Goal: Find specific page/section: Find specific page/section

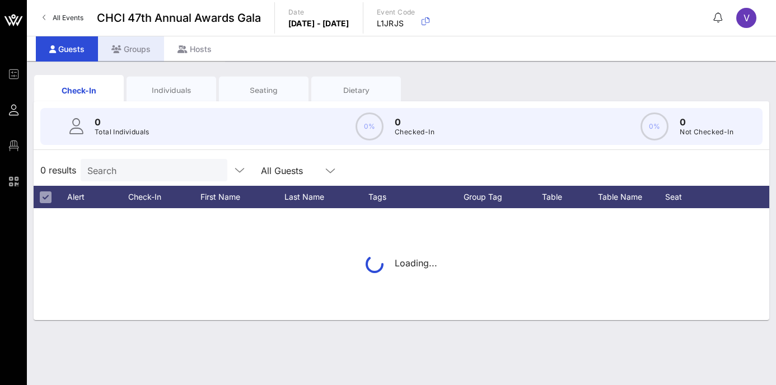
click at [140, 52] on div "Groups" at bounding box center [131, 48] width 66 height 25
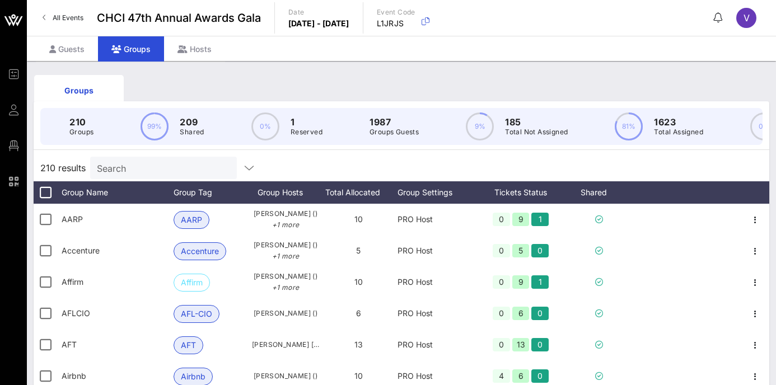
click at [178, 162] on input "Search" at bounding box center [162, 168] width 131 height 15
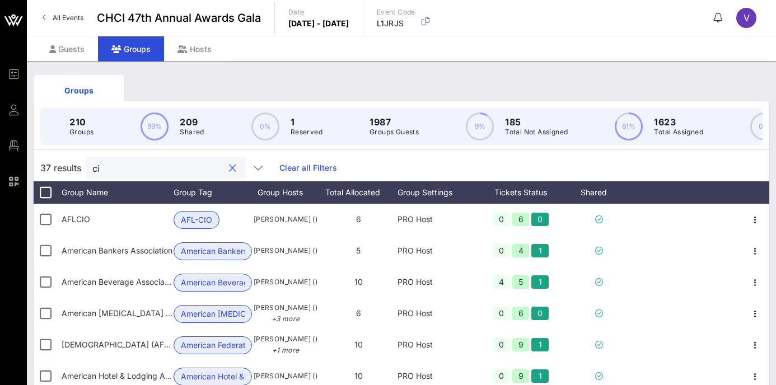
type input "c"
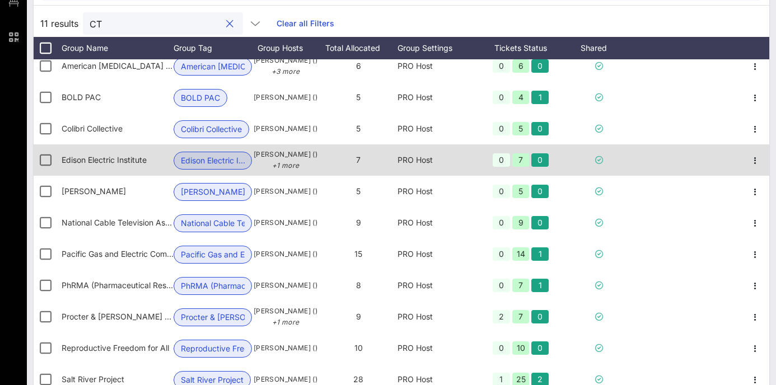
scroll to position [202, 0]
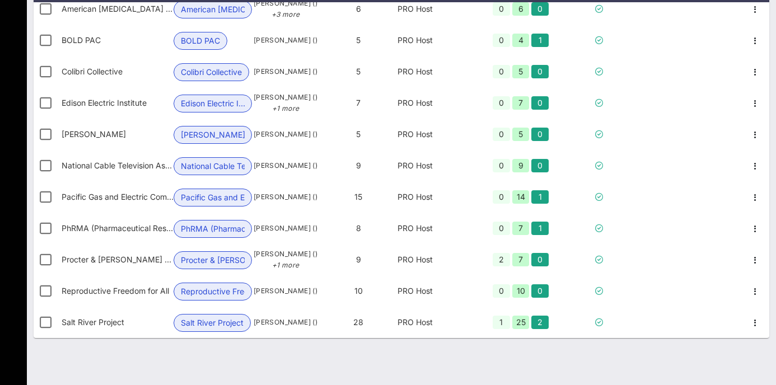
type input "CT"
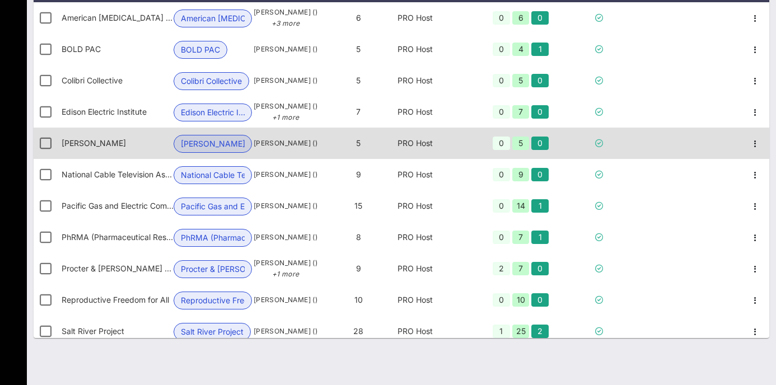
scroll to position [0, 0]
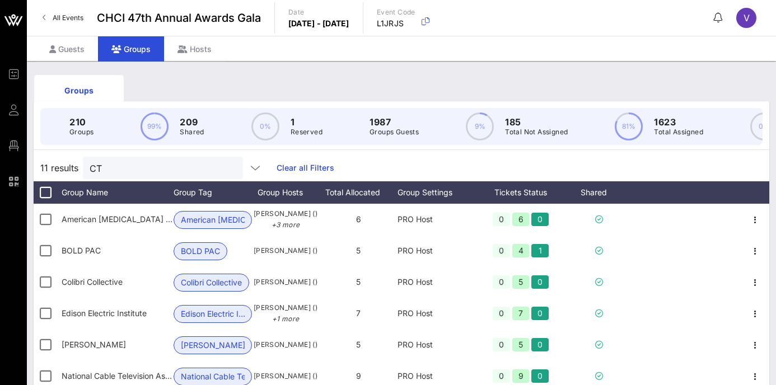
click at [218, 87] on div "Groups" at bounding box center [402, 90] width 736 height 36
click at [226, 165] on button "clear icon" at bounding box center [229, 168] width 7 height 11
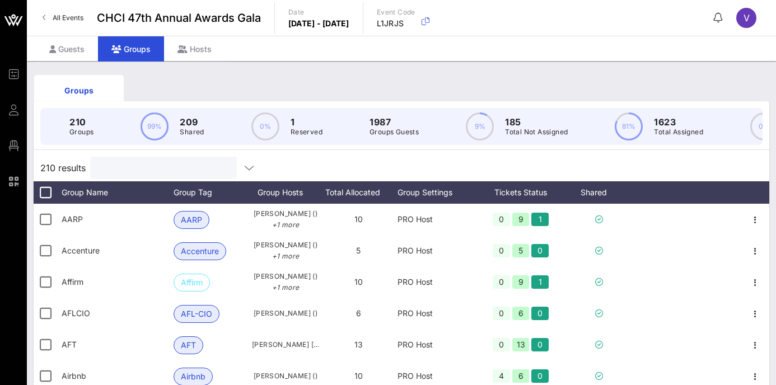
click at [161, 161] on input "text" at bounding box center [162, 168] width 131 height 15
click at [173, 170] on input "text" at bounding box center [162, 168] width 131 height 15
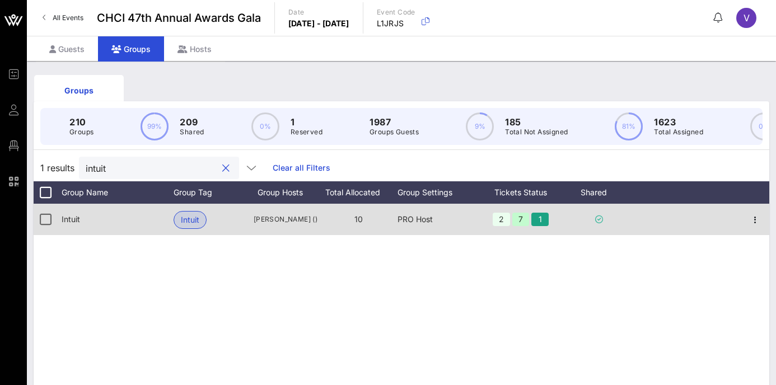
type input "intuit"
click at [421, 220] on div "PRO Host" at bounding box center [437, 219] width 78 height 31
click at [81, 221] on div "Intuit" at bounding box center [118, 219] width 112 height 31
click at [197, 215] on span "Intuit" at bounding box center [190, 220] width 18 height 17
click at [301, 229] on div "Kim Hays ()" at bounding box center [285, 219] width 67 height 31
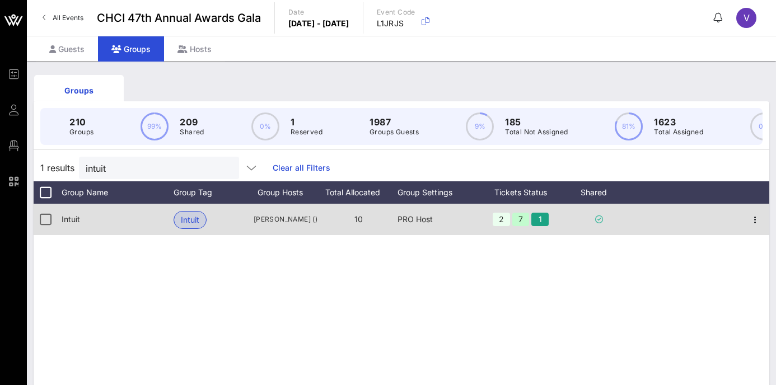
click at [458, 219] on div "PRO Host" at bounding box center [437, 219] width 78 height 31
click at [500, 220] on div "2" at bounding box center [501, 219] width 17 height 13
click at [758, 219] on icon "button" at bounding box center [755, 219] width 13 height 13
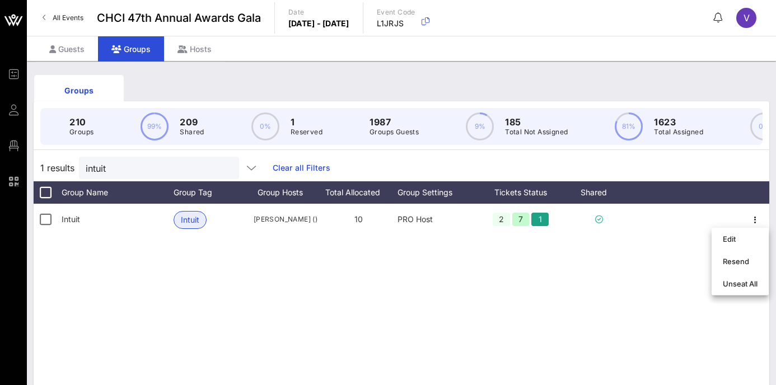
click at [642, 253] on div "Intuit Intuit Kim Hays () 10 PRO Host 2 7 1" at bounding box center [402, 372] width 736 height 336
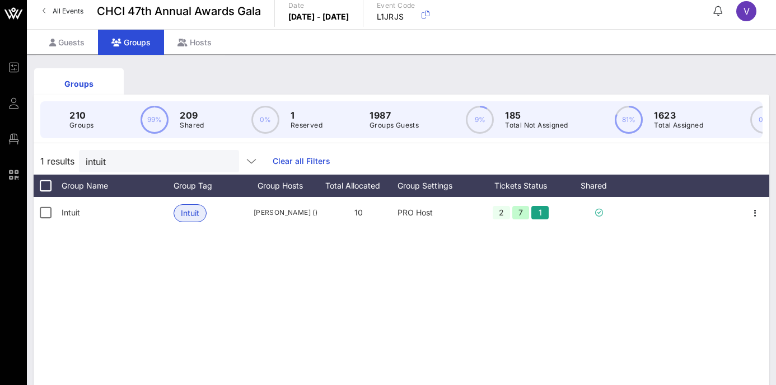
scroll to position [3, 0]
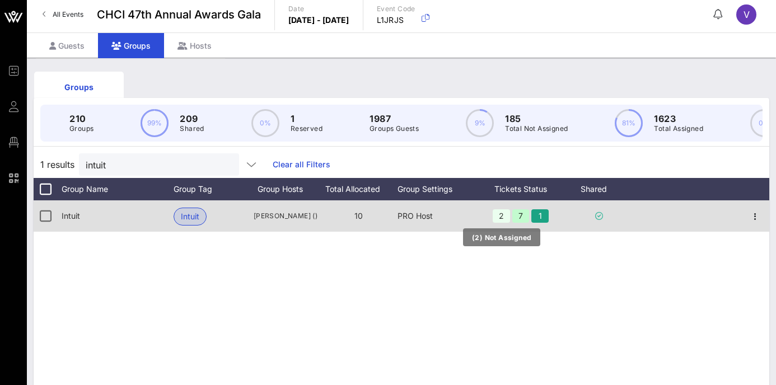
click at [506, 212] on div "2" at bounding box center [501, 215] width 17 height 13
click at [185, 216] on span "Intuit" at bounding box center [190, 216] width 18 height 17
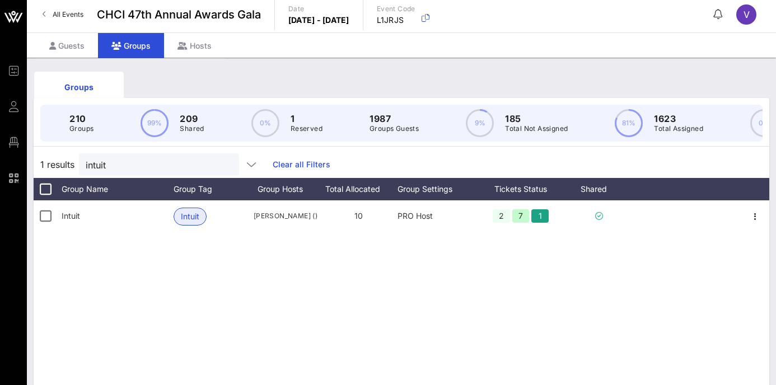
click at [219, 164] on div at bounding box center [225, 165] width 13 height 13
click at [222, 167] on button "clear icon" at bounding box center [225, 165] width 7 height 11
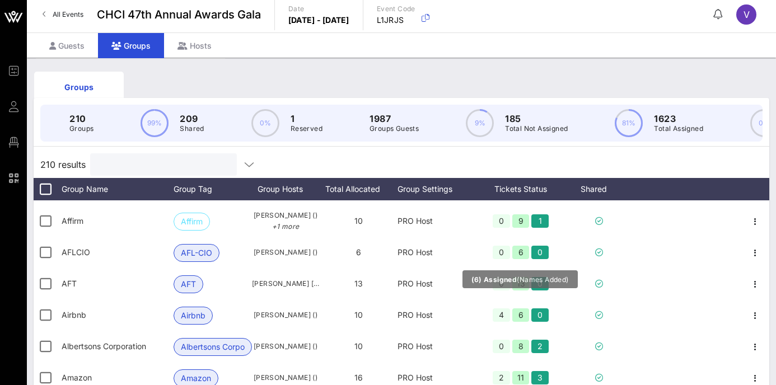
scroll to position [0, 0]
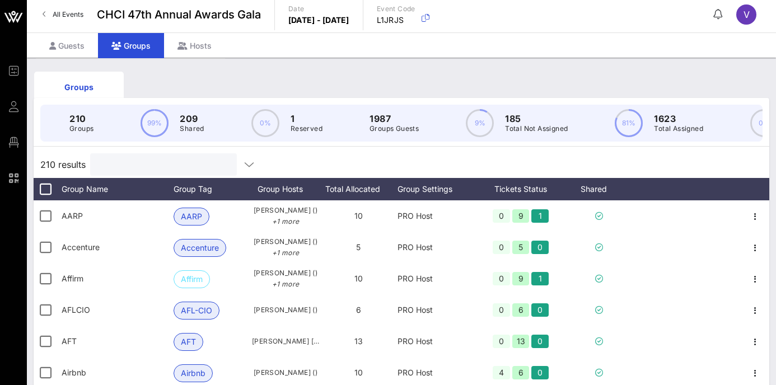
click at [590, 74] on div "Groups" at bounding box center [402, 87] width 736 height 36
click at [598, 45] on div "Guests Groups Hosts" at bounding box center [401, 44] width 749 height 25
click at [613, 77] on div "Groups" at bounding box center [402, 87] width 736 height 36
click at [617, 65] on div "Groups 210 Groups 99% 209 Shared 0% 1 Reserved 1987 Groups Guests 9% 185 Total …" at bounding box center [401, 321] width 749 height 526
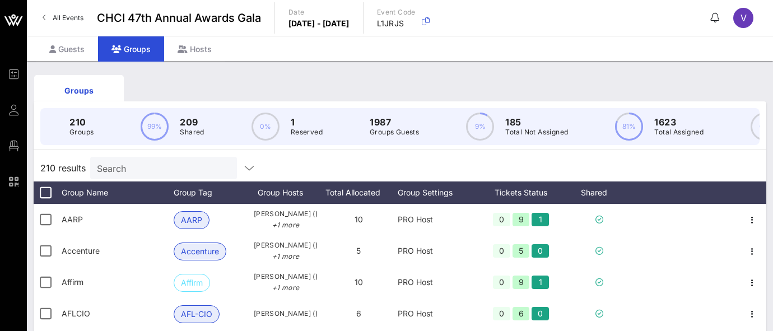
click at [431, 67] on div "Groups 210 Groups 99% 209 Shared 0% 1 Reserved 1987 Groups Guests 9% 185 Total …" at bounding box center [400, 324] width 746 height 526
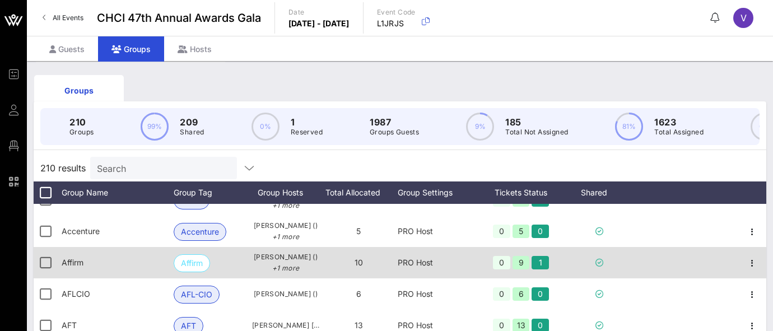
scroll to position [22, 0]
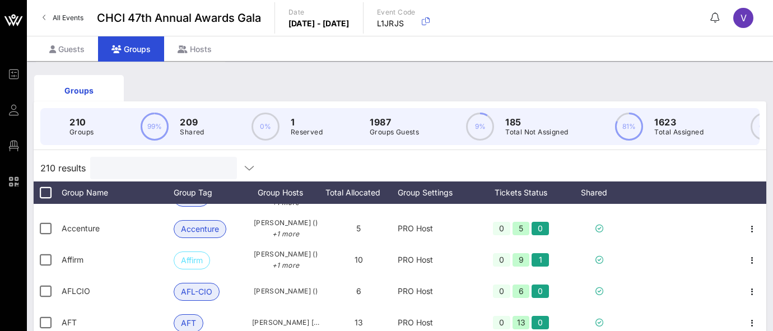
click at [173, 175] on input "text" at bounding box center [162, 168] width 131 height 15
type input "b"
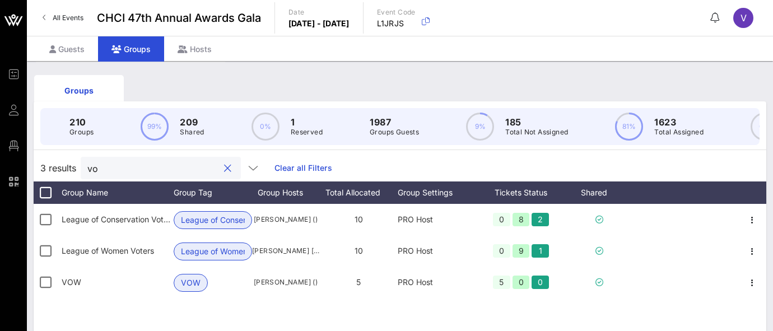
scroll to position [0, 0]
type input "v"
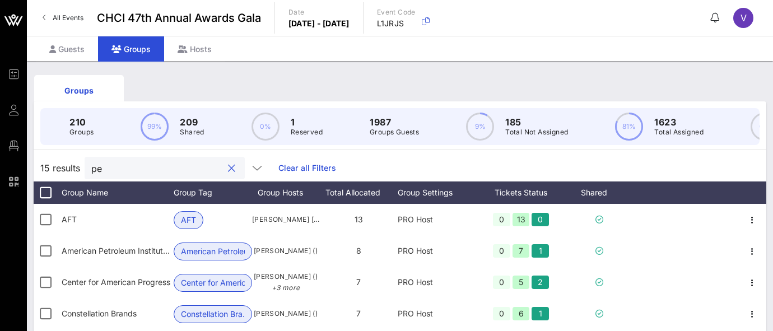
type input "p"
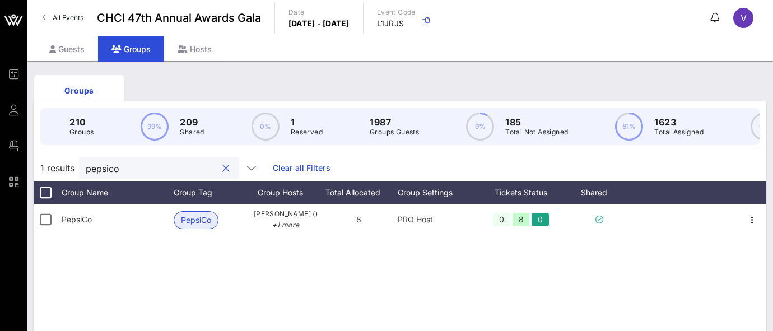
type input "pepsico"
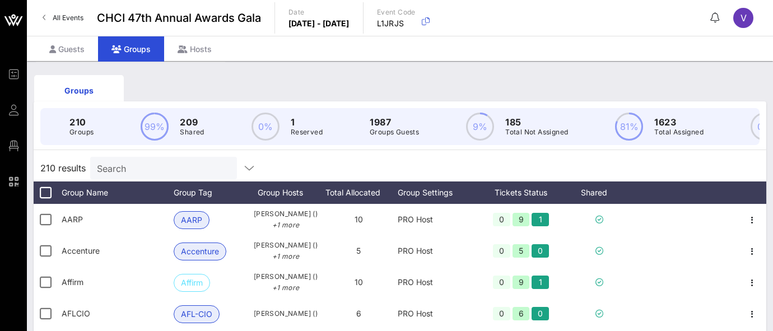
click at [190, 160] on div "Search" at bounding box center [162, 168] width 131 height 22
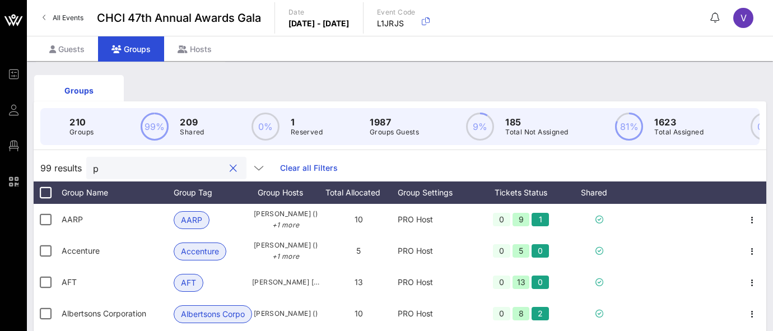
type input "p"
